Goal: Task Accomplishment & Management: Complete application form

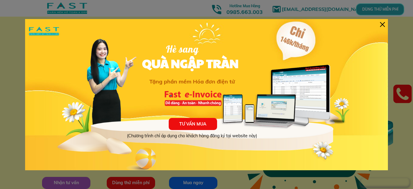
click at [382, 25] on div at bounding box center [382, 24] width 5 height 5
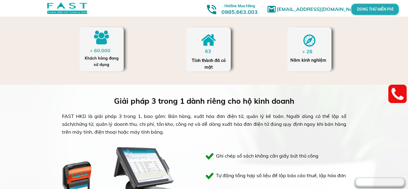
scroll to position [272, 0]
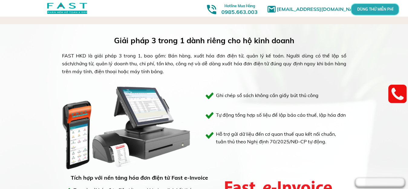
drag, startPoint x: 89, startPoint y: 57, endPoint x: 167, endPoint y: 69, distance: 78.7
click at [167, 69] on div "FAST HKD là giải pháp 3 trong 1, bao gồm: Bán hàng, xuất hóa đơn điện tử, quản …" at bounding box center [204, 63] width 284 height 23
click at [181, 71] on div "FAST HKD là giải pháp 3 trong 1, bao gồm: Bán hàng, xuất hóa đơn điện tử, quản …" at bounding box center [204, 63] width 284 height 23
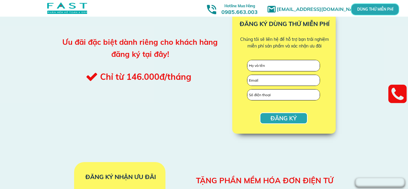
scroll to position [696, 0]
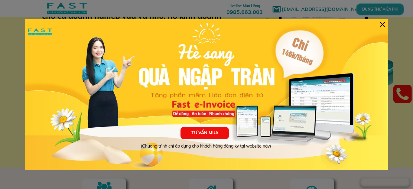
click at [383, 28] on div "TƯ VẤN MUA (Chương trình chỉ áp dụng cho khách hàng đăng ký tại website này)" at bounding box center [206, 94] width 363 height 151
click at [382, 25] on div at bounding box center [382, 24] width 5 height 5
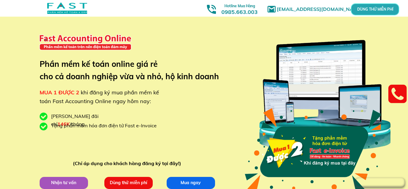
scroll to position [61, 0]
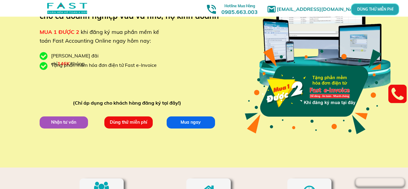
click at [148, 121] on p "Dùng thử miễn phí" at bounding box center [128, 122] width 48 height 12
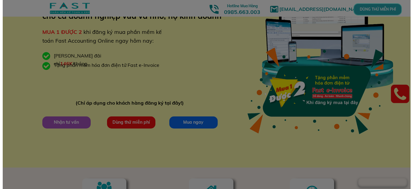
scroll to position [0, 0]
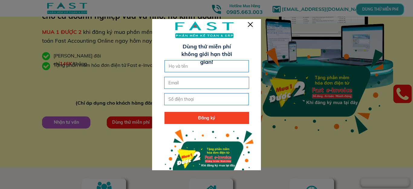
click at [201, 71] on input "text" at bounding box center [206, 66] width 79 height 11
type input "[PERSON_NAME] [PERSON_NAME] Tú"
type input "0904195146"
type input "[EMAIL_ADDRESS][DOMAIN_NAME]"
click at [199, 117] on p "Đăng ký" at bounding box center [207, 118] width 85 height 12
